Goal: Navigation & Orientation: Understand site structure

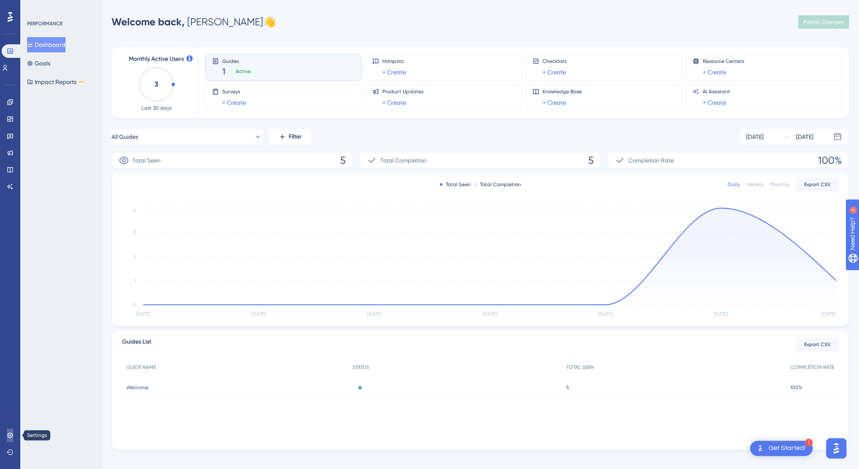
click at [8, 435] on icon at bounding box center [10, 435] width 7 height 7
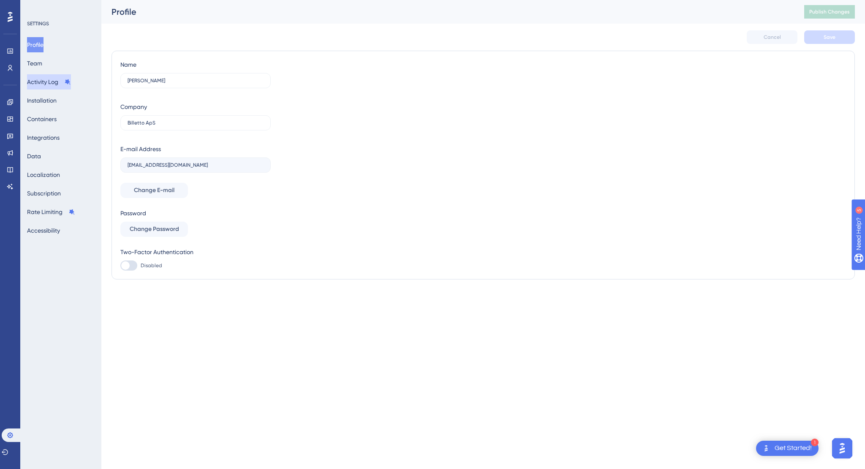
click at [44, 82] on button "Activity Log" at bounding box center [49, 81] width 44 height 15
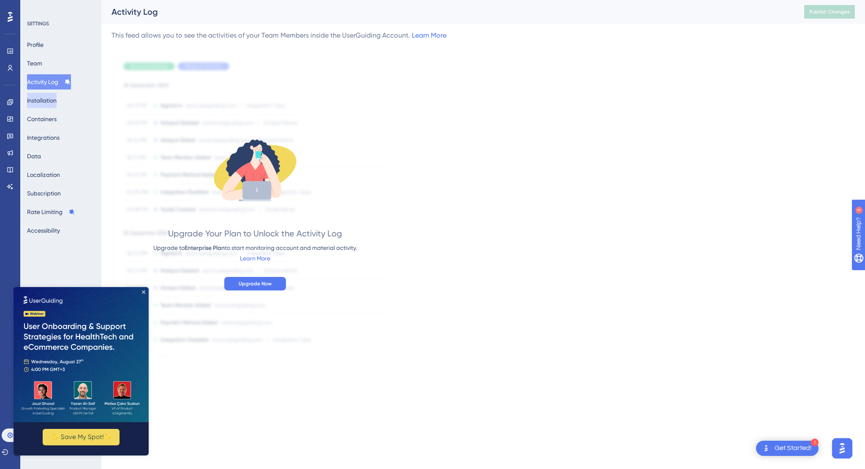
click at [50, 104] on button "Installation" at bounding box center [42, 100] width 30 height 15
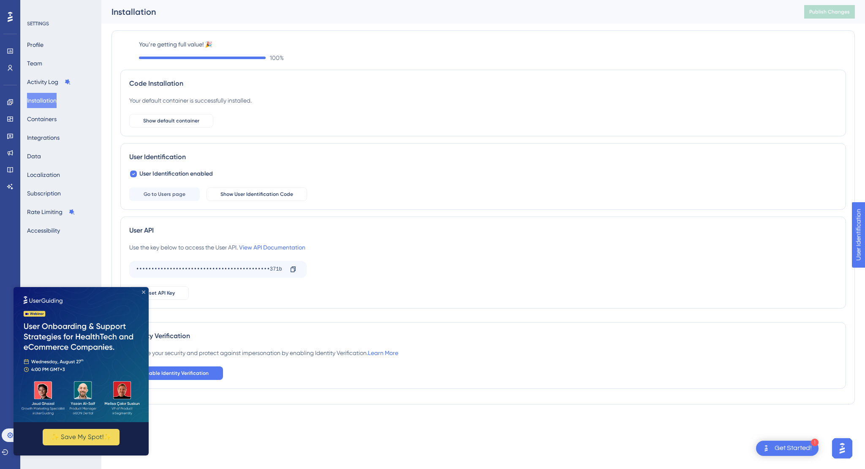
click at [142, 293] on icon "Close Preview" at bounding box center [143, 292] width 3 height 3
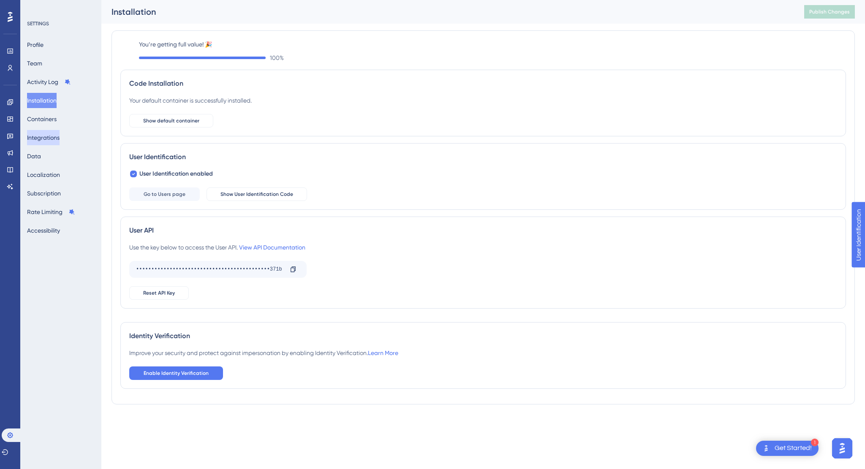
click at [46, 137] on button "Integrations" at bounding box center [43, 137] width 33 height 15
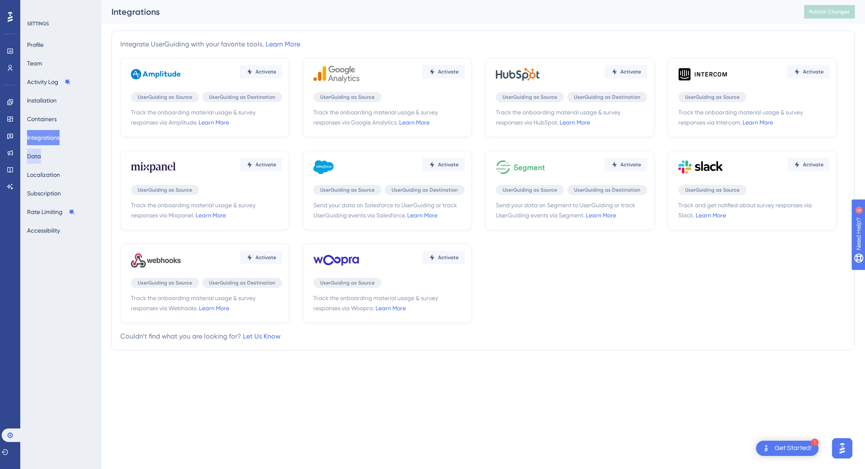
click at [41, 157] on button "Data" at bounding box center [34, 156] width 14 height 15
